Goal: Task Accomplishment & Management: Use online tool/utility

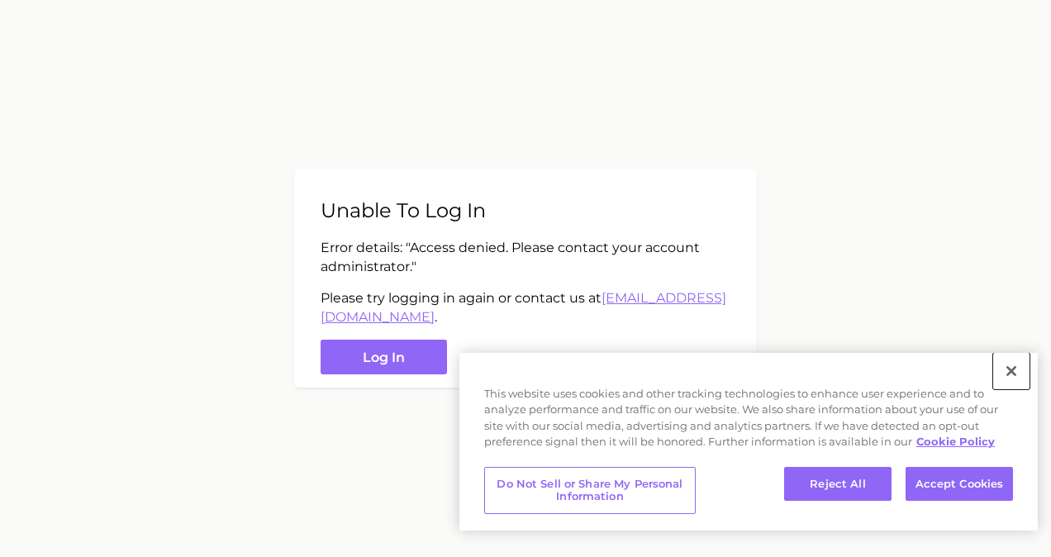
click at [1016, 365] on button "Close" at bounding box center [1011, 371] width 36 height 36
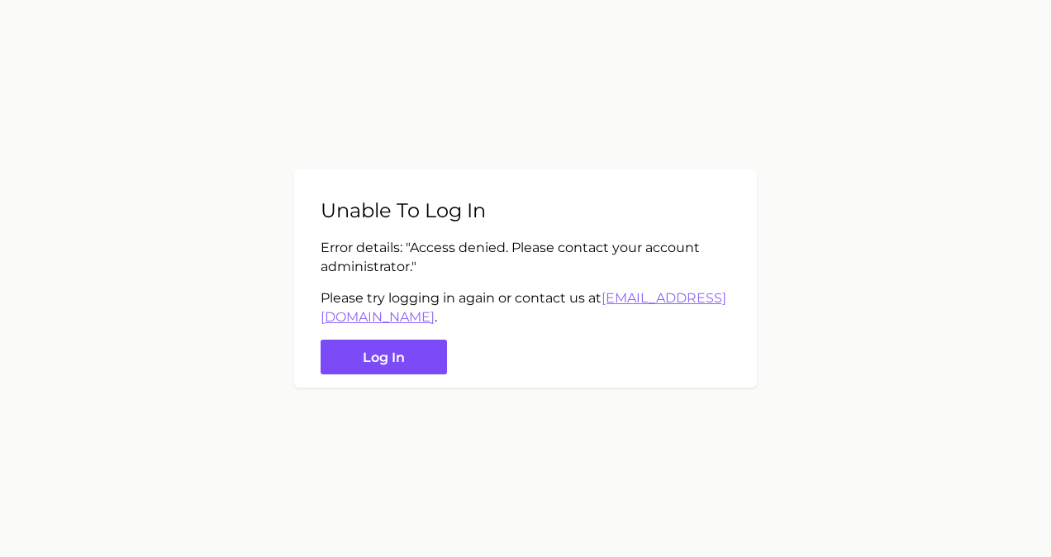
click at [361, 363] on button "Log in" at bounding box center [384, 358] width 126 height 36
